Goal: Task Accomplishment & Management: Use online tool/utility

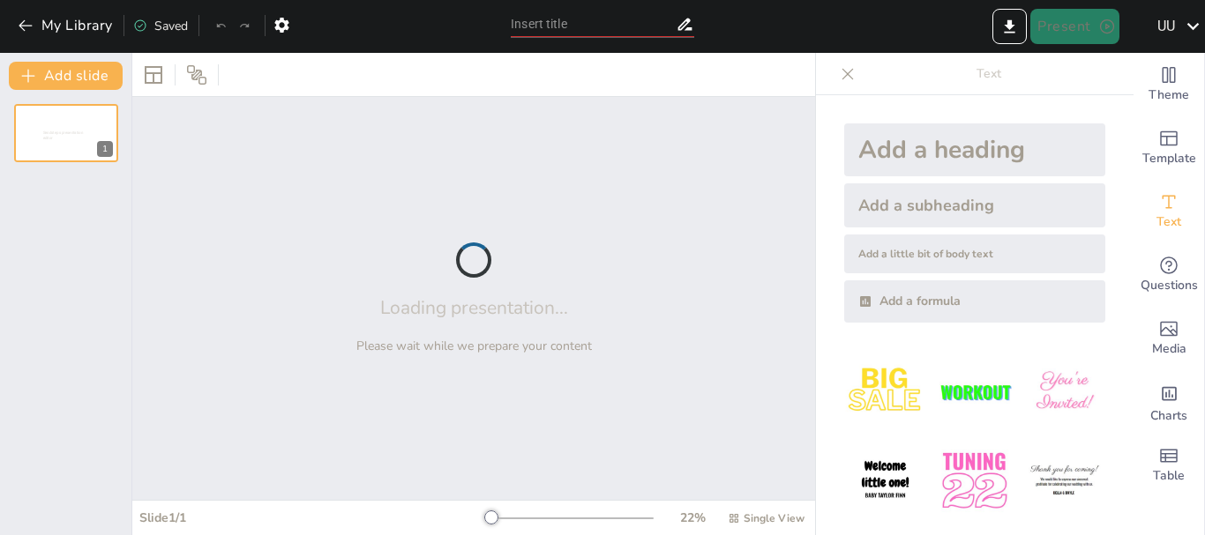
type input "Imported METODOLOGÍAS ÁGILES.pptx"
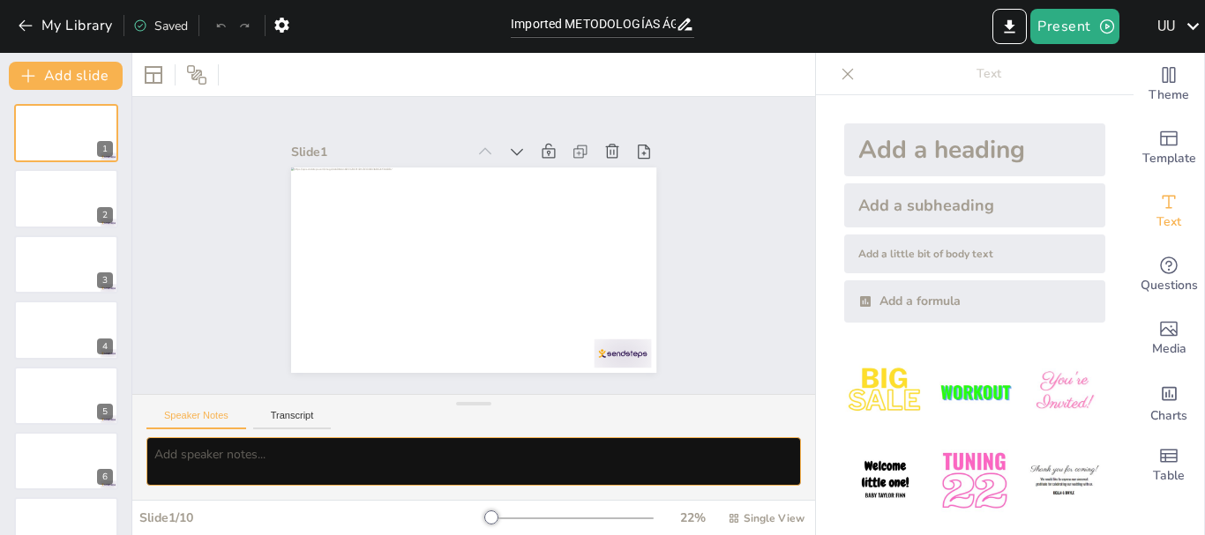
click at [365, 455] on textarea at bounding box center [473, 461] width 654 height 48
click at [432, 450] on textarea "ponle un fojdo tecnologico" at bounding box center [473, 461] width 654 height 48
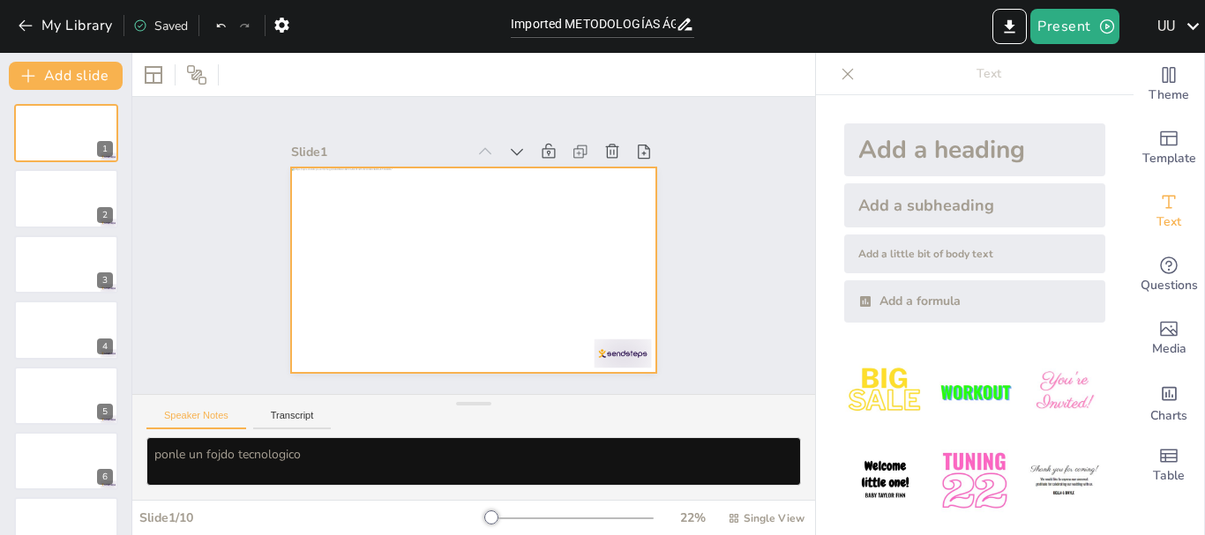
click at [455, 204] on div at bounding box center [485, 224] width 419 height 361
click at [404, 450] on textarea "ponle un fojdo tecnologico" at bounding box center [473, 461] width 654 height 48
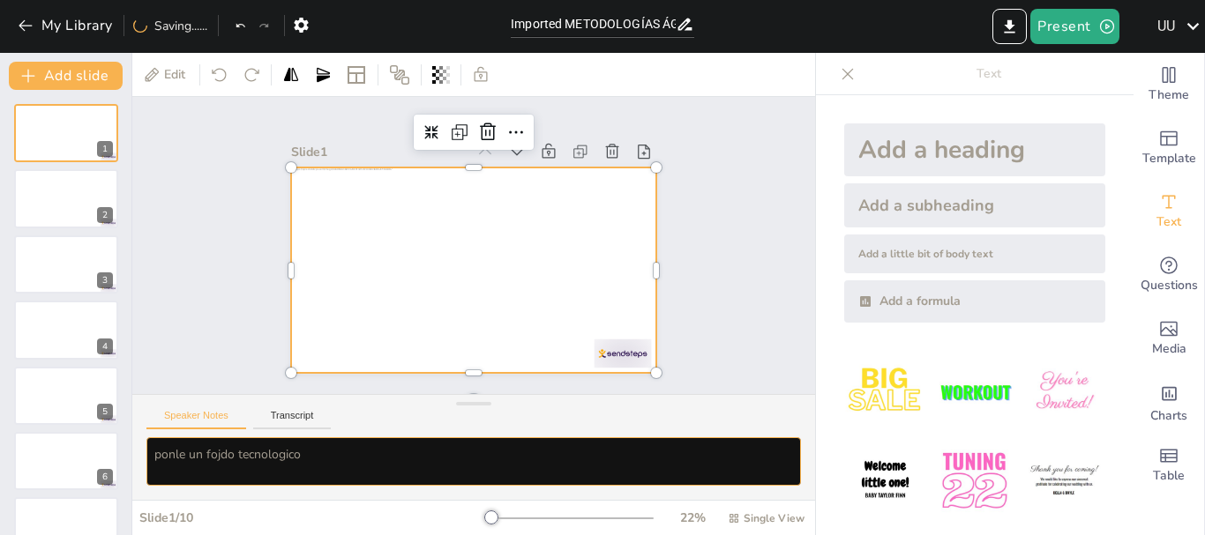
type textarea "ponle un fojdo tecnologico"
click at [325, 429] on button "Transcript" at bounding box center [292, 419] width 78 height 19
click at [198, 430] on div "Speaker Notes Transcript" at bounding box center [473, 416] width 683 height 42
click at [533, 214] on div at bounding box center [449, 242] width 242 height 384
click at [532, 246] on div at bounding box center [456, 263] width 409 height 397
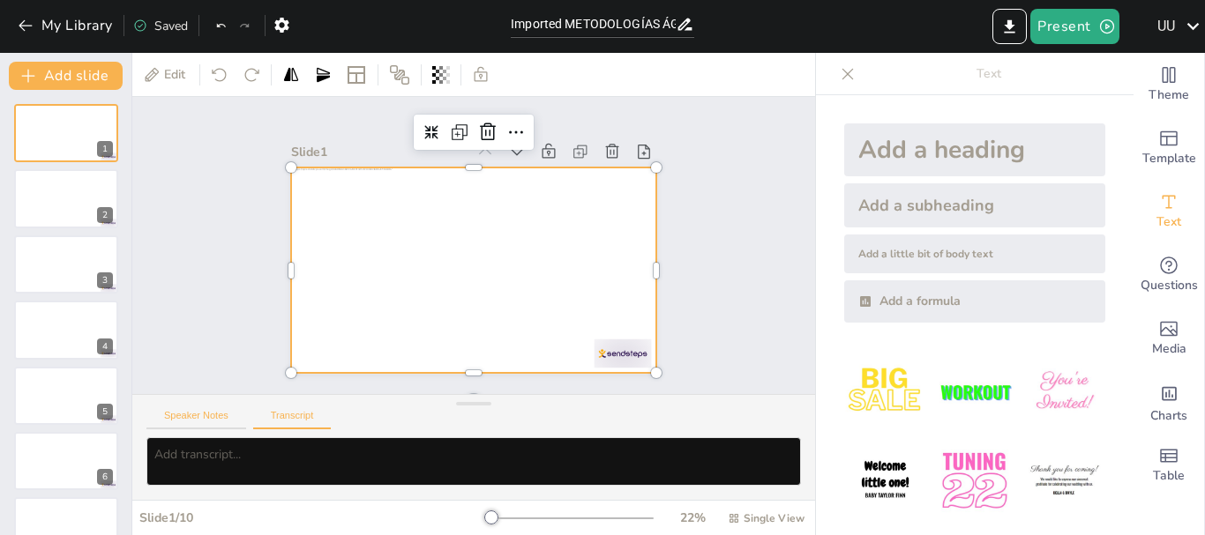
click at [220, 410] on button "Speaker Notes" at bounding box center [196, 419] width 100 height 19
click at [571, 265] on div at bounding box center [449, 248] width 242 height 384
click at [563, 260] on div at bounding box center [455, 261] width 397 height 409
click at [41, 167] on div "1 2 3 4 5 6 7 8 9 10" at bounding box center [65, 428] width 131 height 649
click at [53, 143] on div at bounding box center [66, 133] width 106 height 60
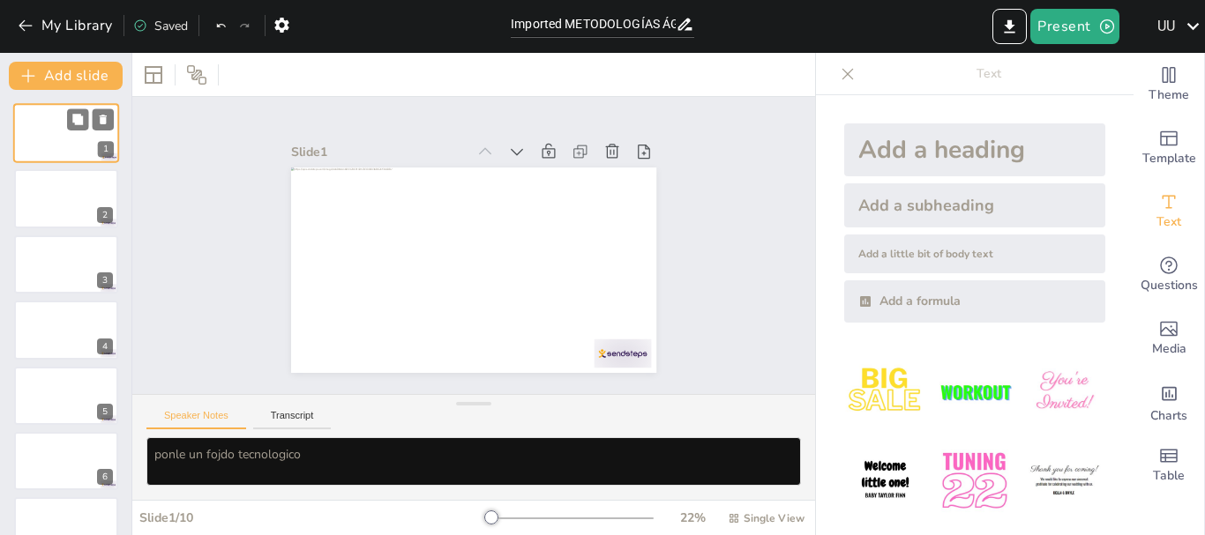
scroll to position [0, 0]
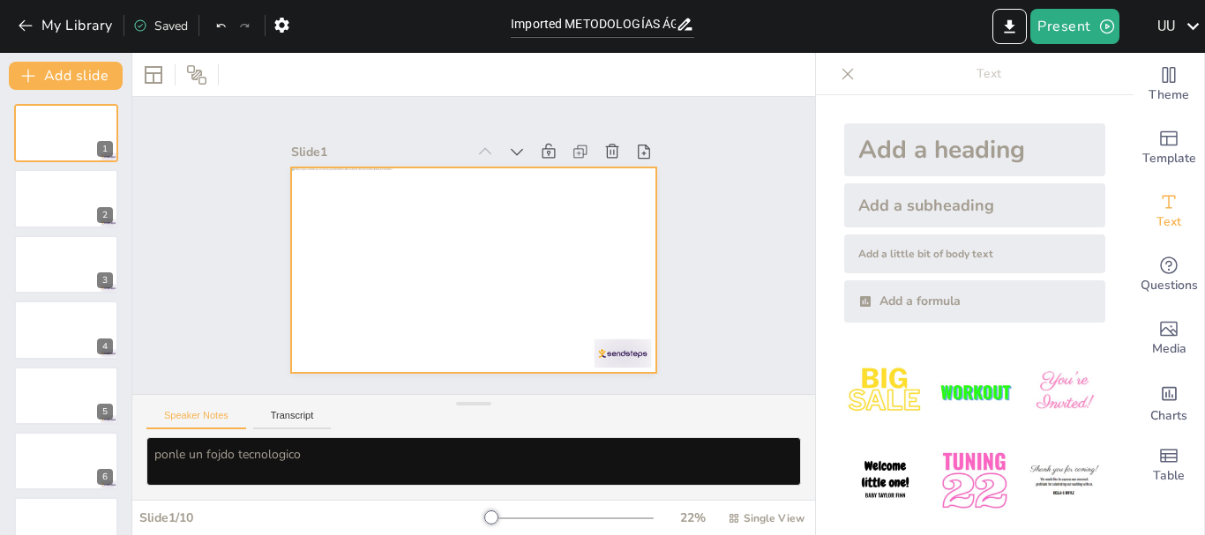
click at [460, 235] on div at bounding box center [450, 238] width 309 height 411
click at [437, 346] on div at bounding box center [463, 223] width 417 height 336
click at [936, 171] on div "Add a heading" at bounding box center [974, 149] width 261 height 53
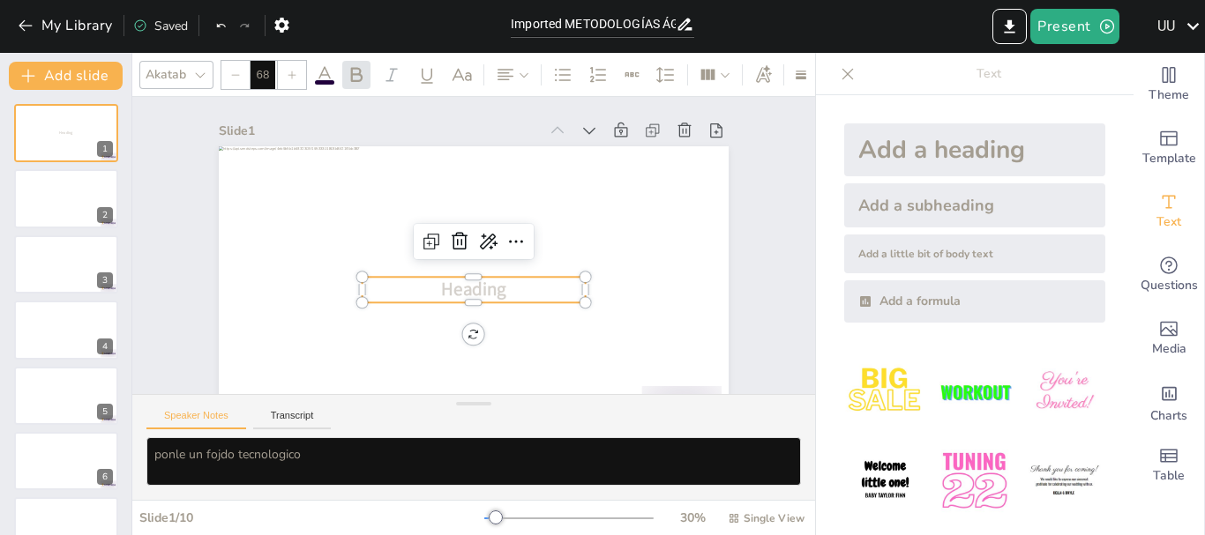
click at [541, 303] on div at bounding box center [531, 220] width 103 height 210
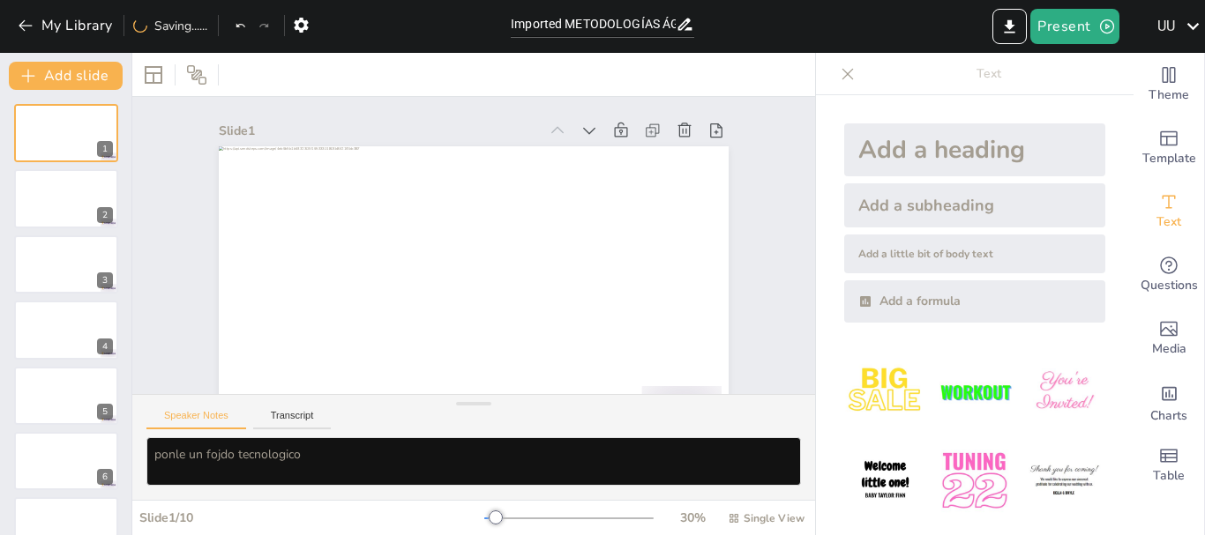
scroll to position [96, 0]
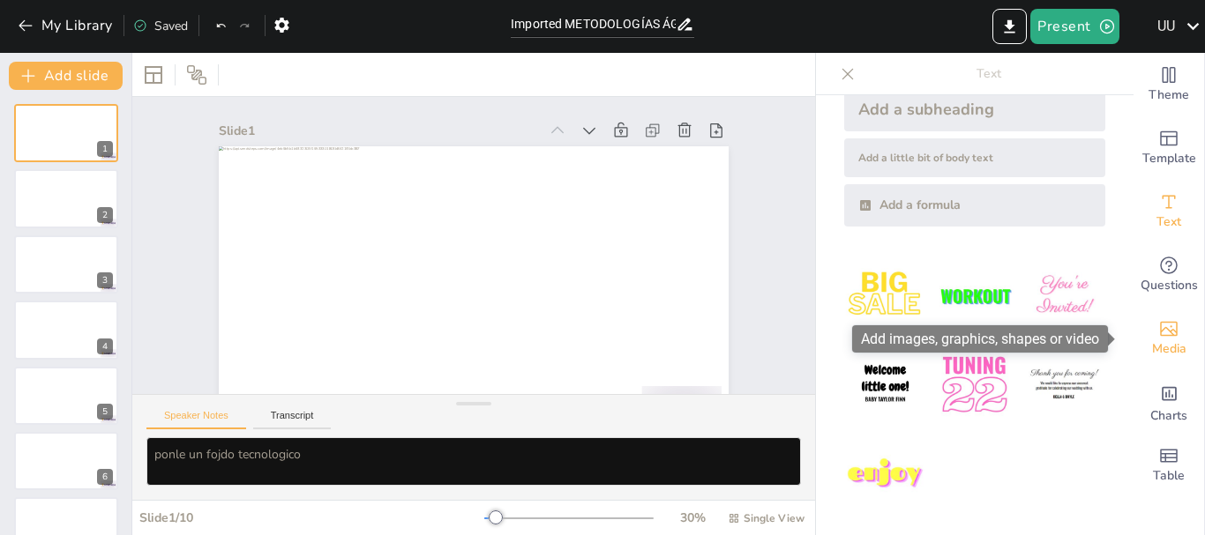
click at [1164, 356] on span "Media" at bounding box center [1169, 348] width 34 height 19
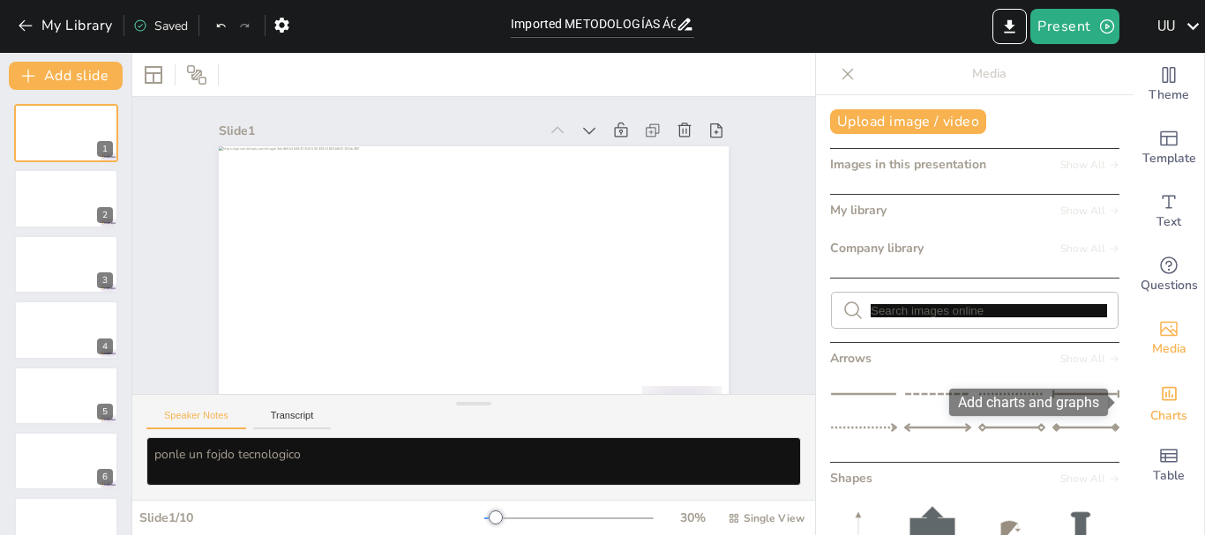
click at [1150, 420] on span "Charts" at bounding box center [1168, 416] width 37 height 19
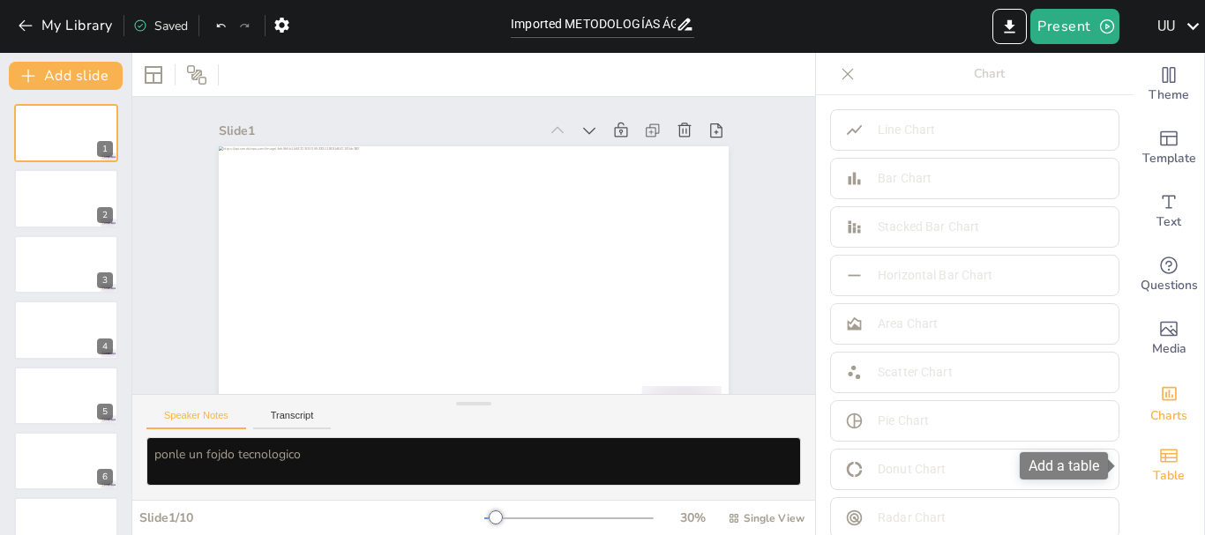
click at [1143, 465] on div "Table" at bounding box center [1168, 465] width 71 height 63
